Goal: Task Accomplishment & Management: Manage account settings

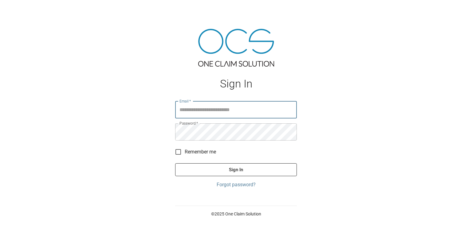
type input "**********"
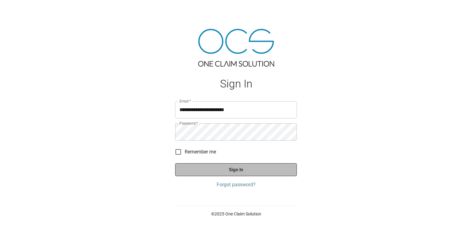
click at [266, 167] on button "Sign In" at bounding box center [236, 170] width 122 height 13
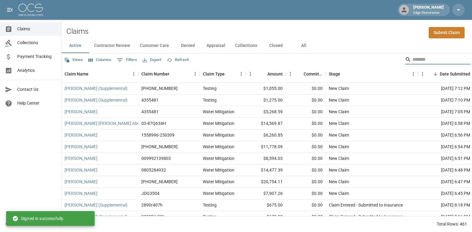
click at [414, 59] on input "Search" at bounding box center [436, 60] width 49 height 10
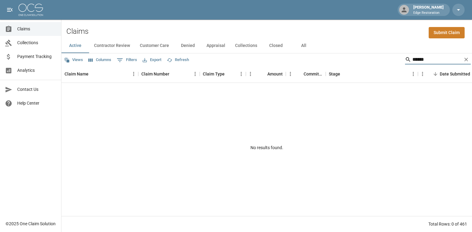
type input "******"
click at [300, 44] on button "All" at bounding box center [304, 45] width 28 height 15
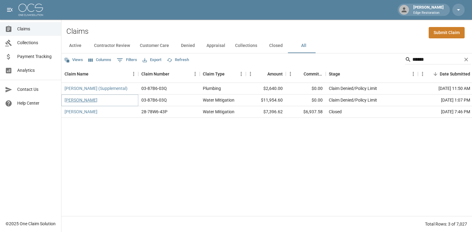
click at [88, 101] on link "Kari Calderon" at bounding box center [81, 100] width 33 height 6
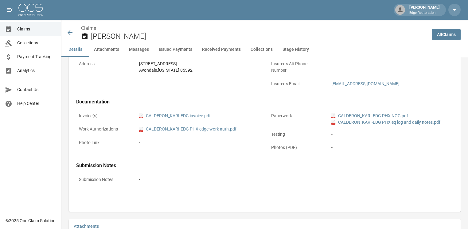
scroll to position [221, 0]
click at [170, 113] on link "pdf CALDERON_KARI-EDG invoice.pdf" at bounding box center [175, 115] width 72 height 6
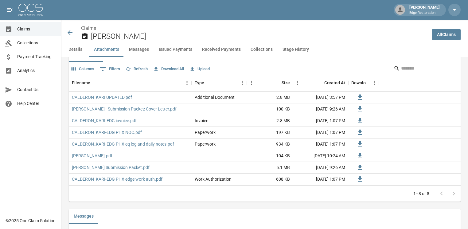
scroll to position [393, 0]
click at [122, 98] on link "CALDERON_KARI UPDATED.pdf" at bounding box center [102, 96] width 60 height 6
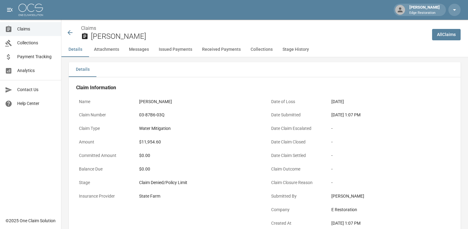
scroll to position [0, 0]
